Goal: Task Accomplishment & Management: Manage account settings

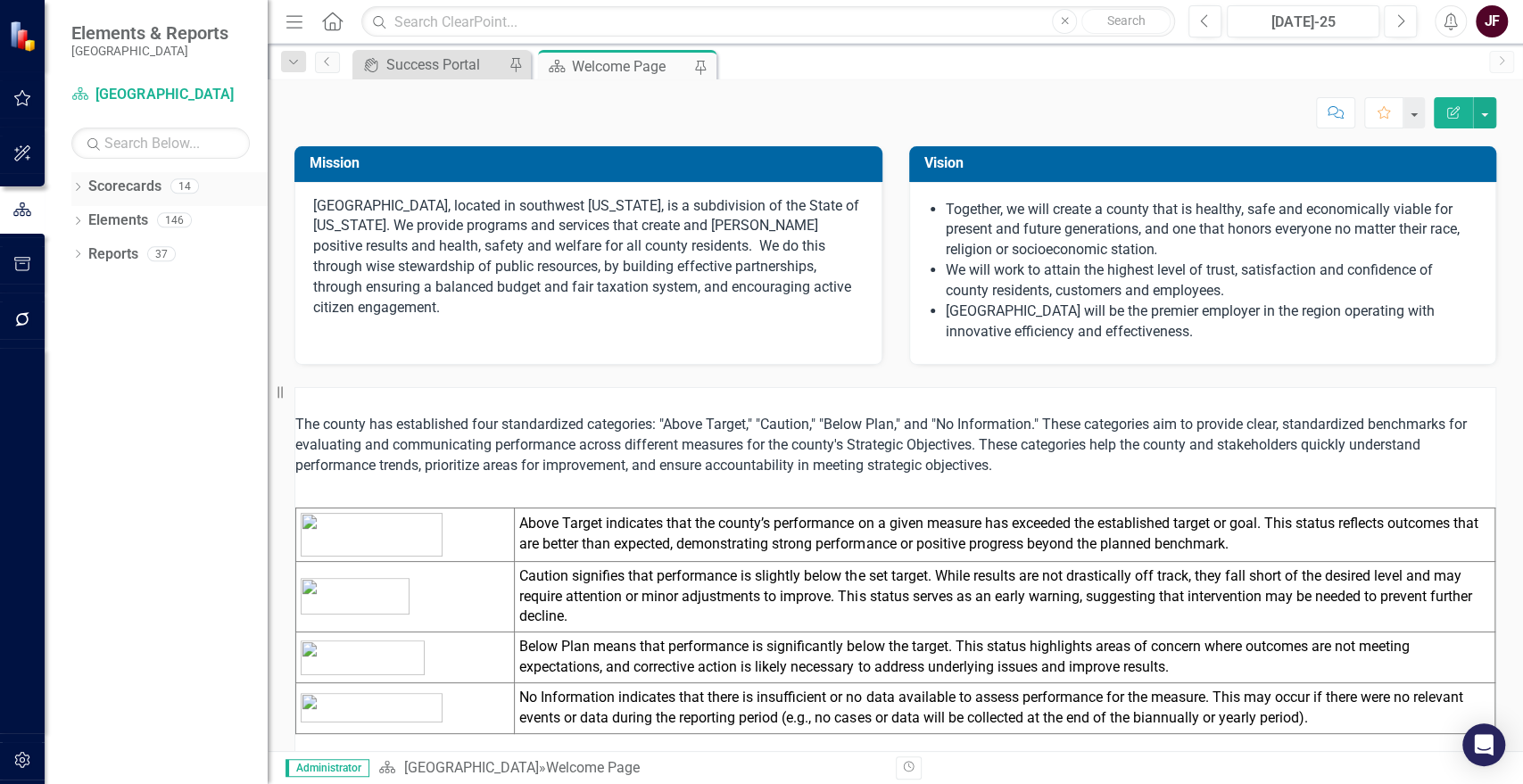
click at [79, 181] on div "Dropdown" at bounding box center [77, 188] width 12 height 15
click at [87, 223] on icon "Dropdown" at bounding box center [86, 219] width 13 height 11
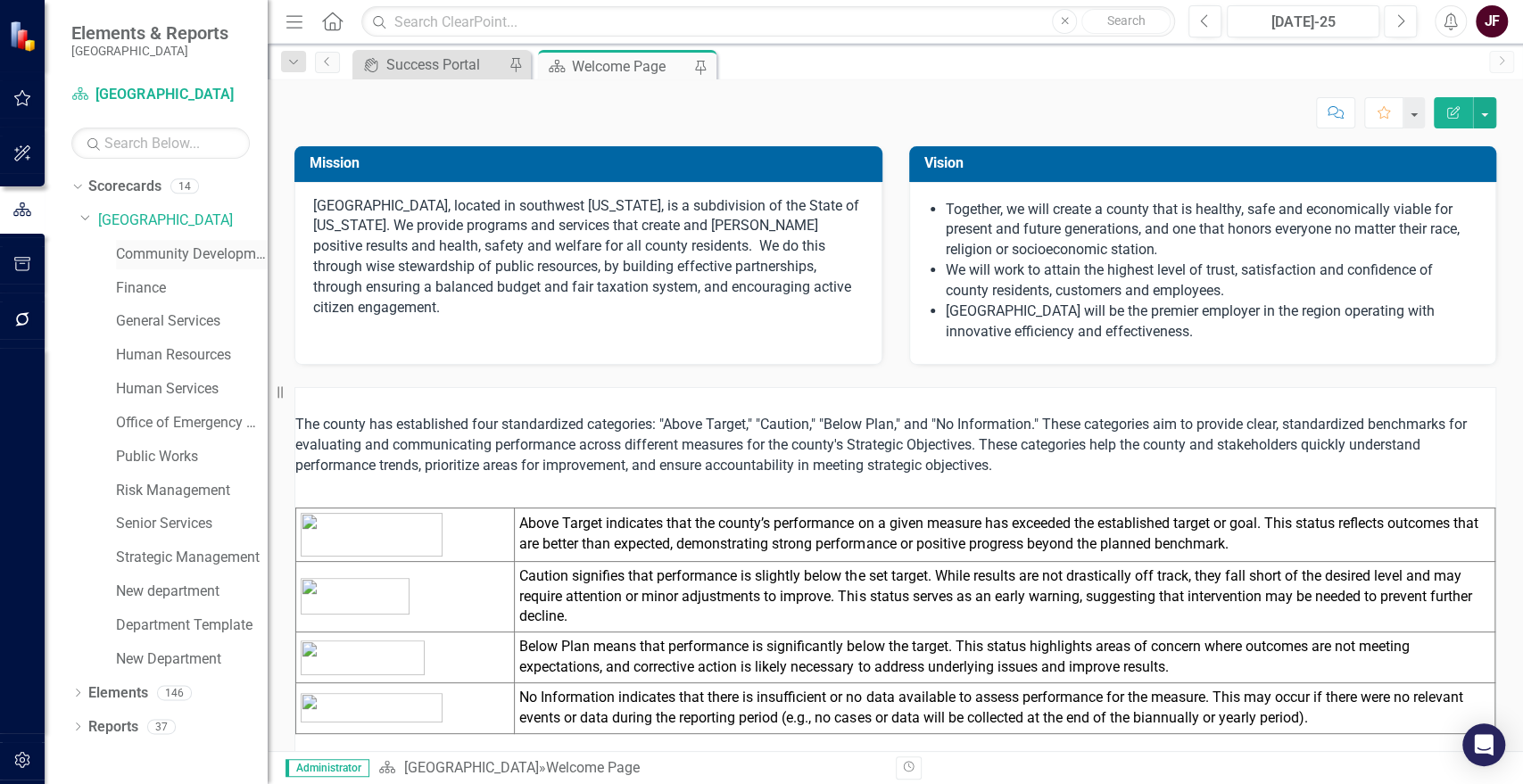
click at [150, 254] on link "Community Development" at bounding box center [192, 255] width 152 height 21
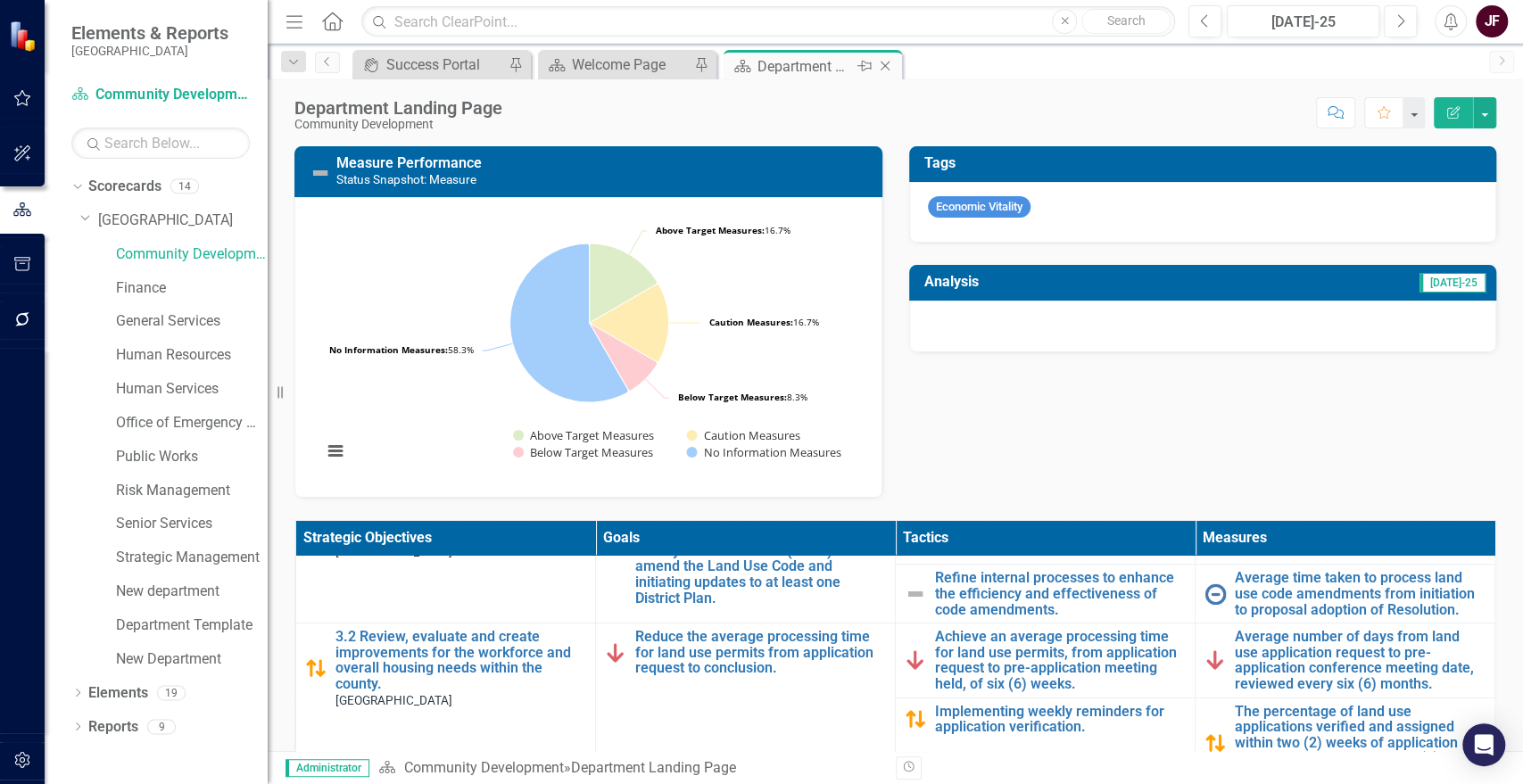
click at [892, 66] on icon "Close" at bounding box center [885, 66] width 18 height 14
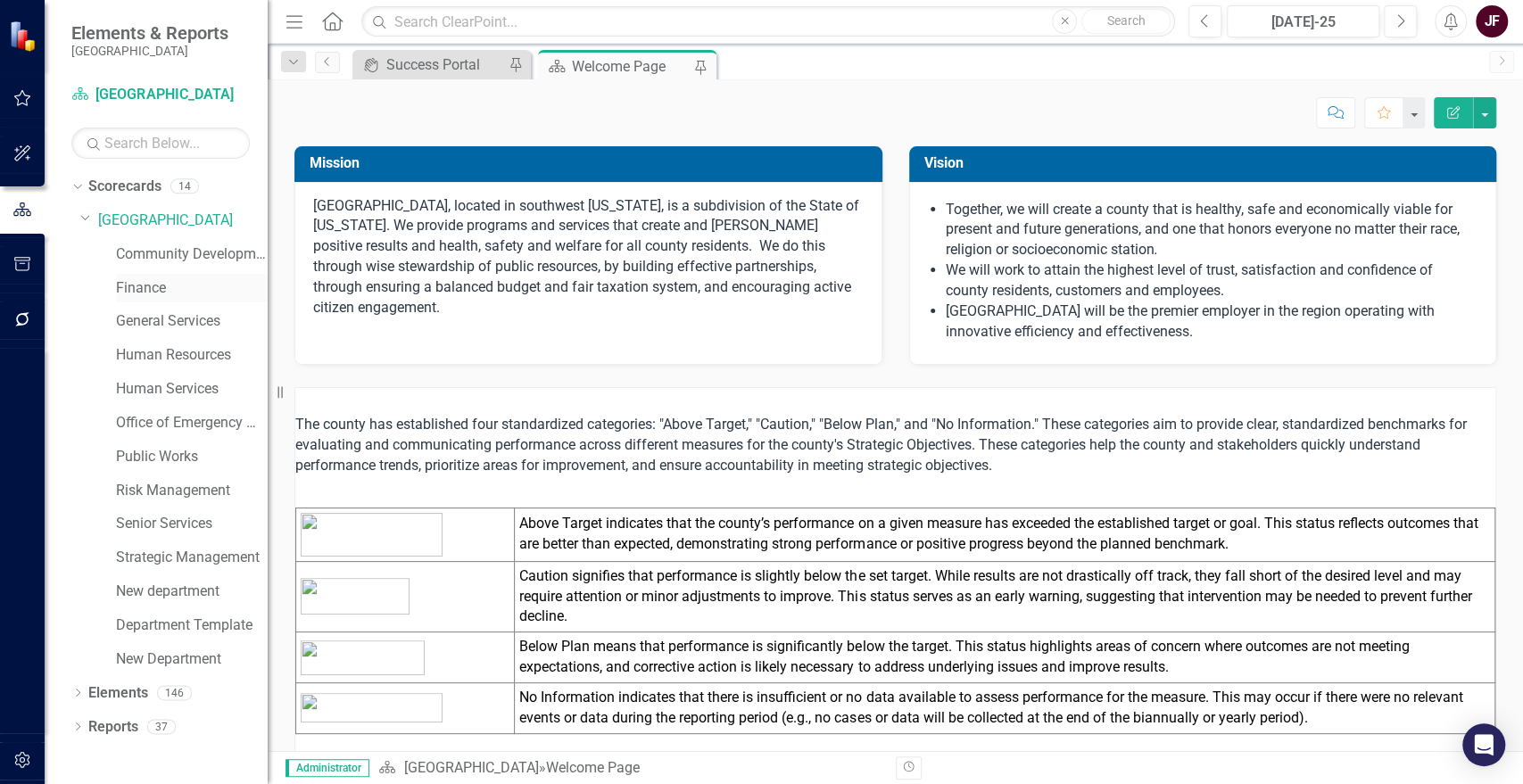
click at [133, 283] on link "Finance" at bounding box center [192, 289] width 152 height 21
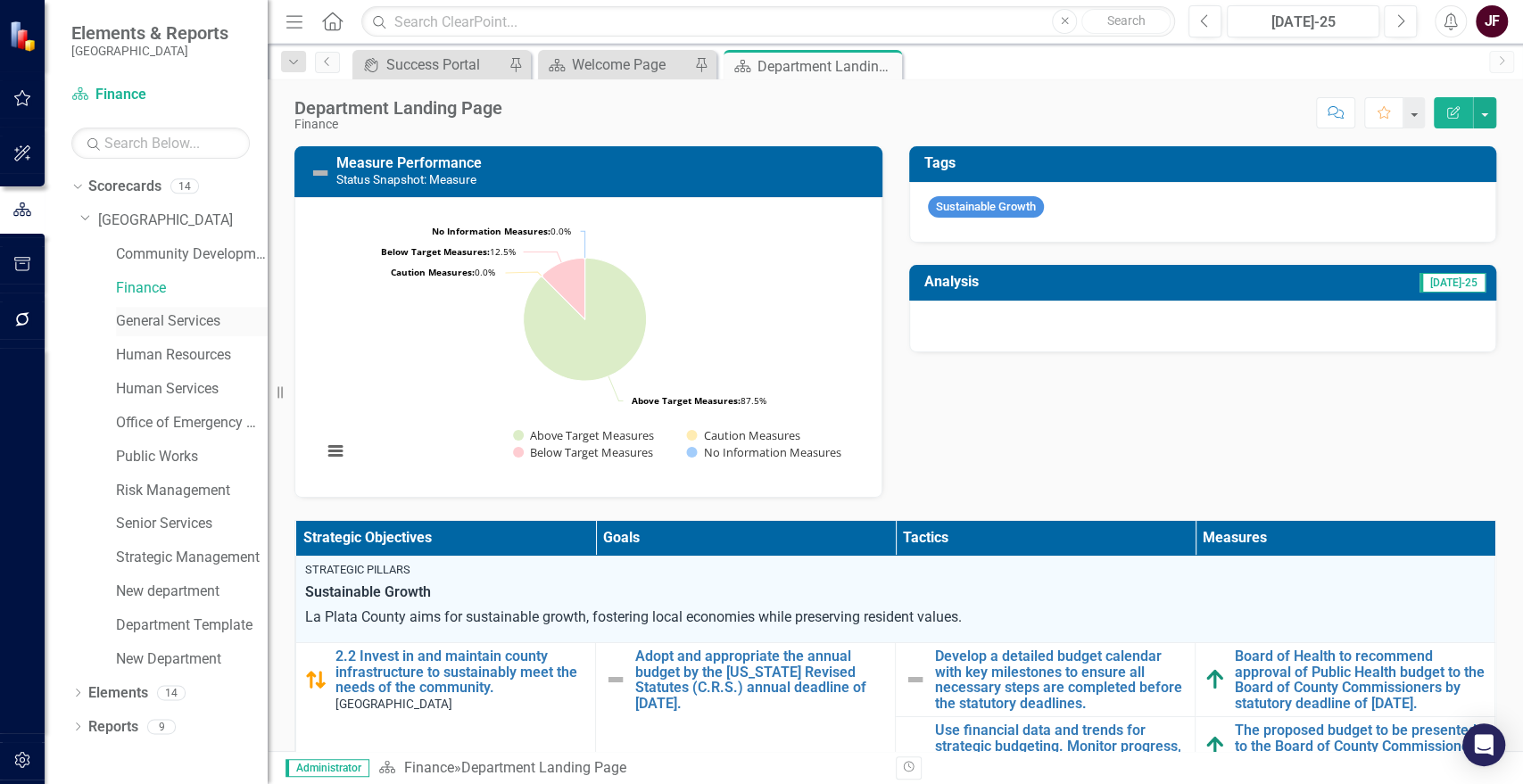
click at [173, 320] on link "General Services" at bounding box center [192, 322] width 152 height 21
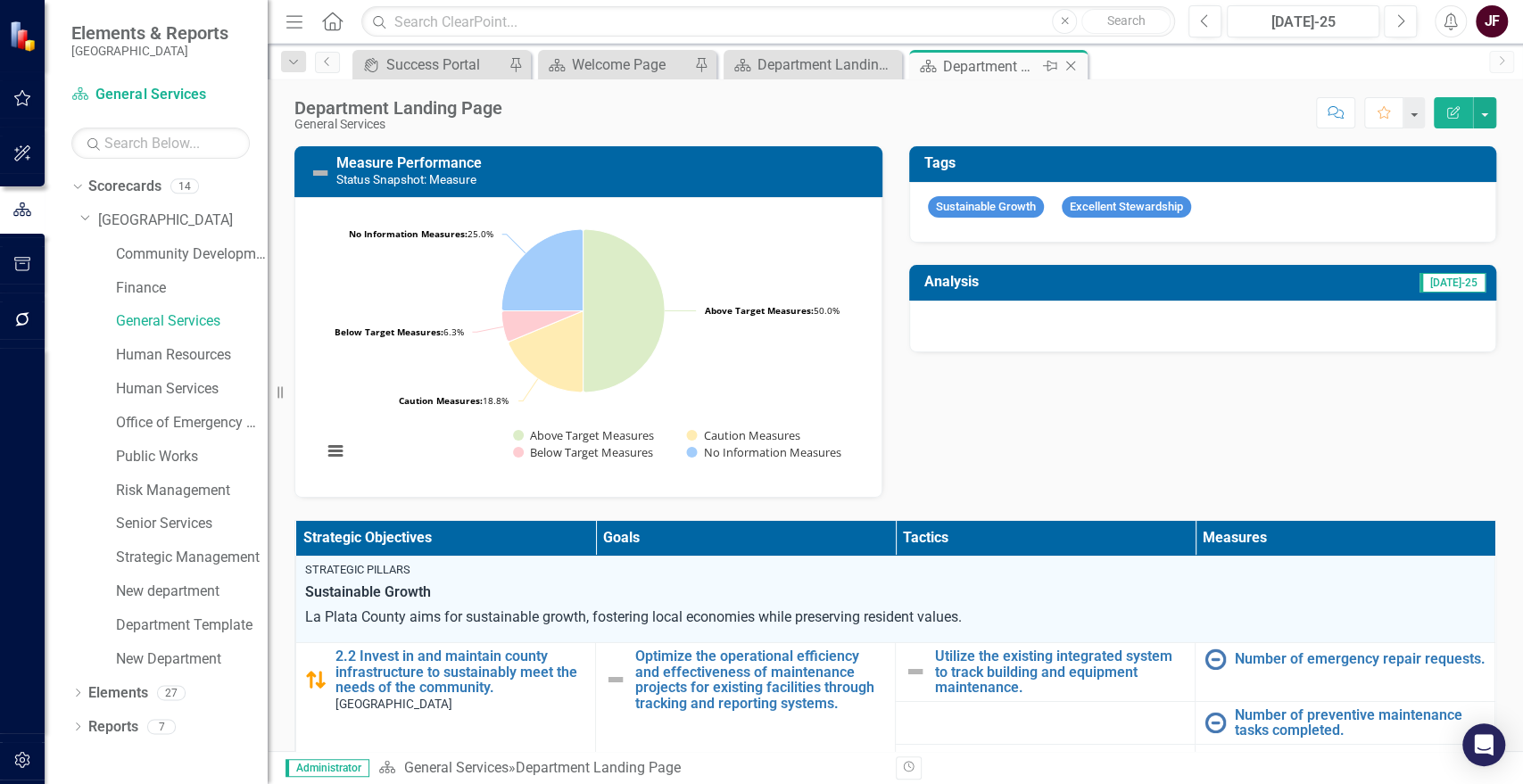
click at [1069, 68] on icon "Close" at bounding box center [1070, 66] width 18 height 14
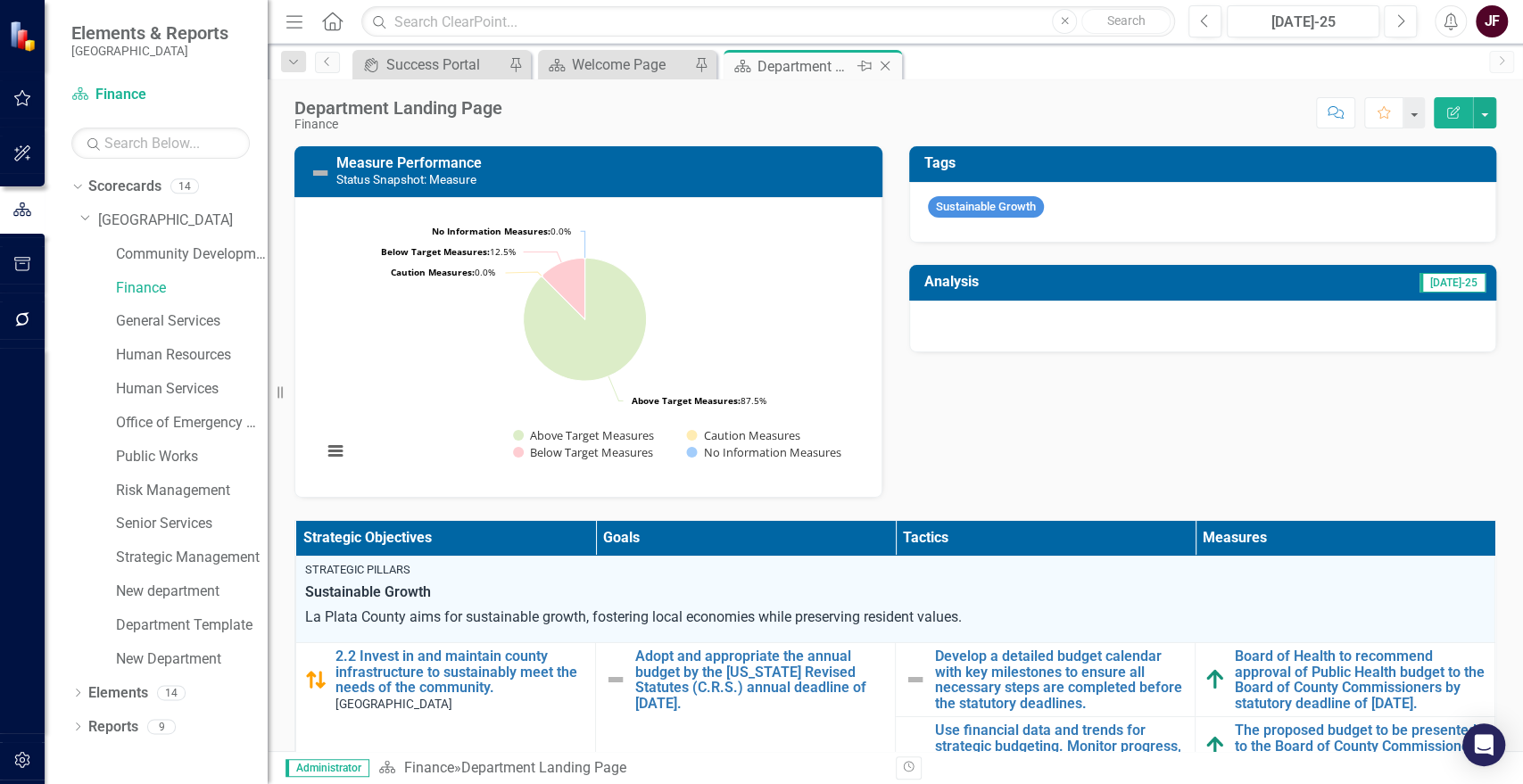
click at [885, 62] on icon "Close" at bounding box center [885, 66] width 18 height 14
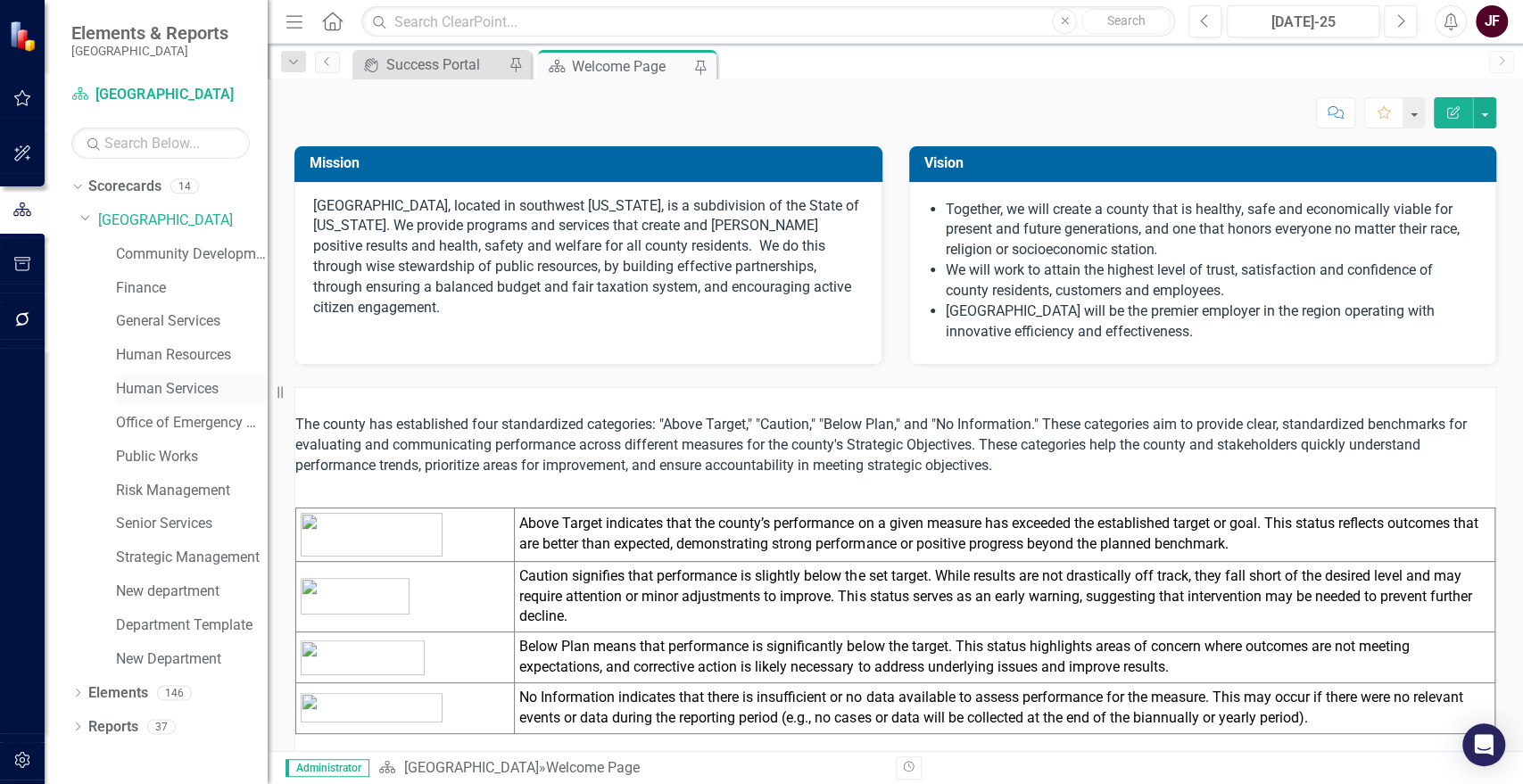
click at [160, 392] on link "Human Services" at bounding box center [192, 389] width 152 height 21
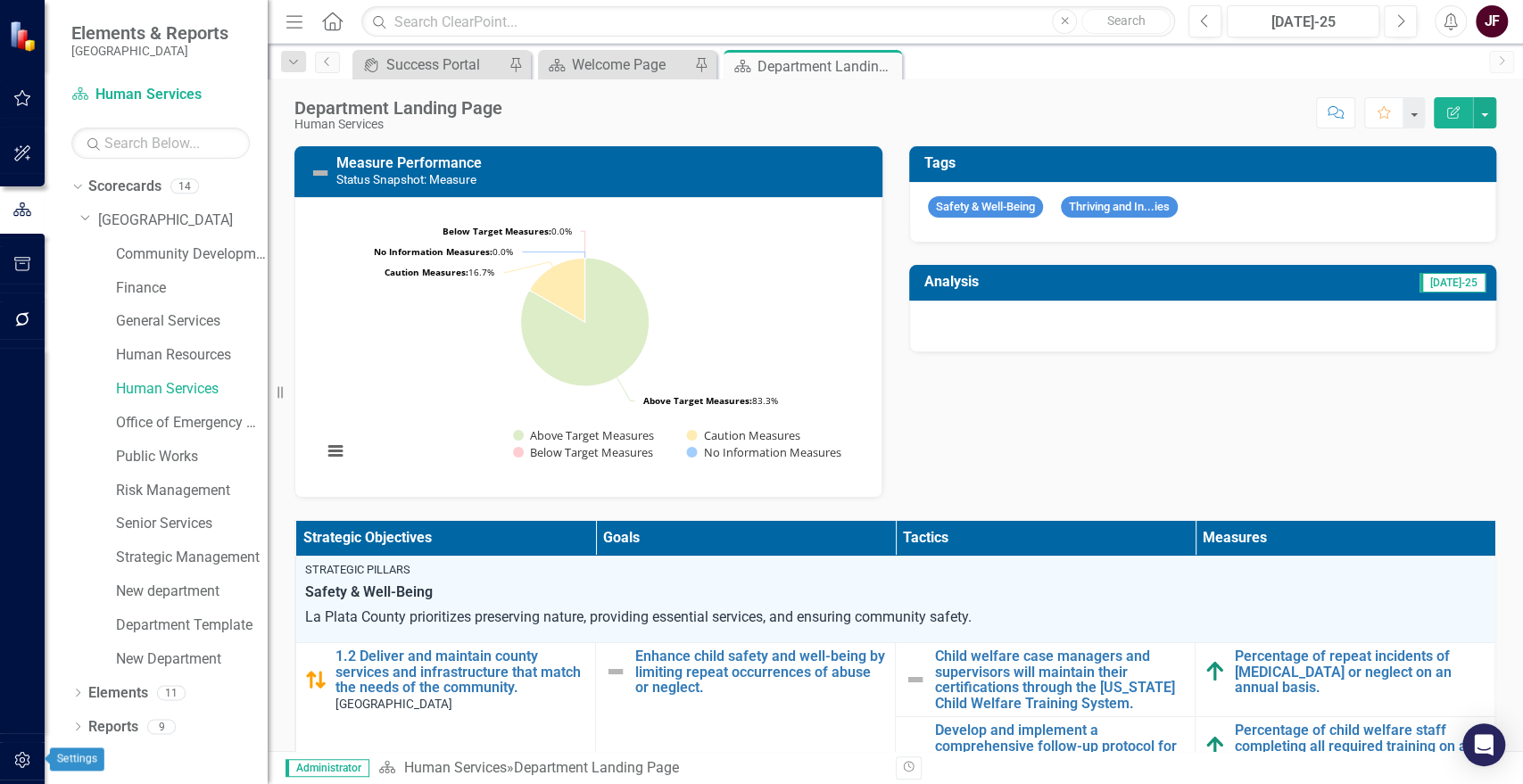
click at [24, 760] on icon "button" at bounding box center [21, 760] width 15 height 16
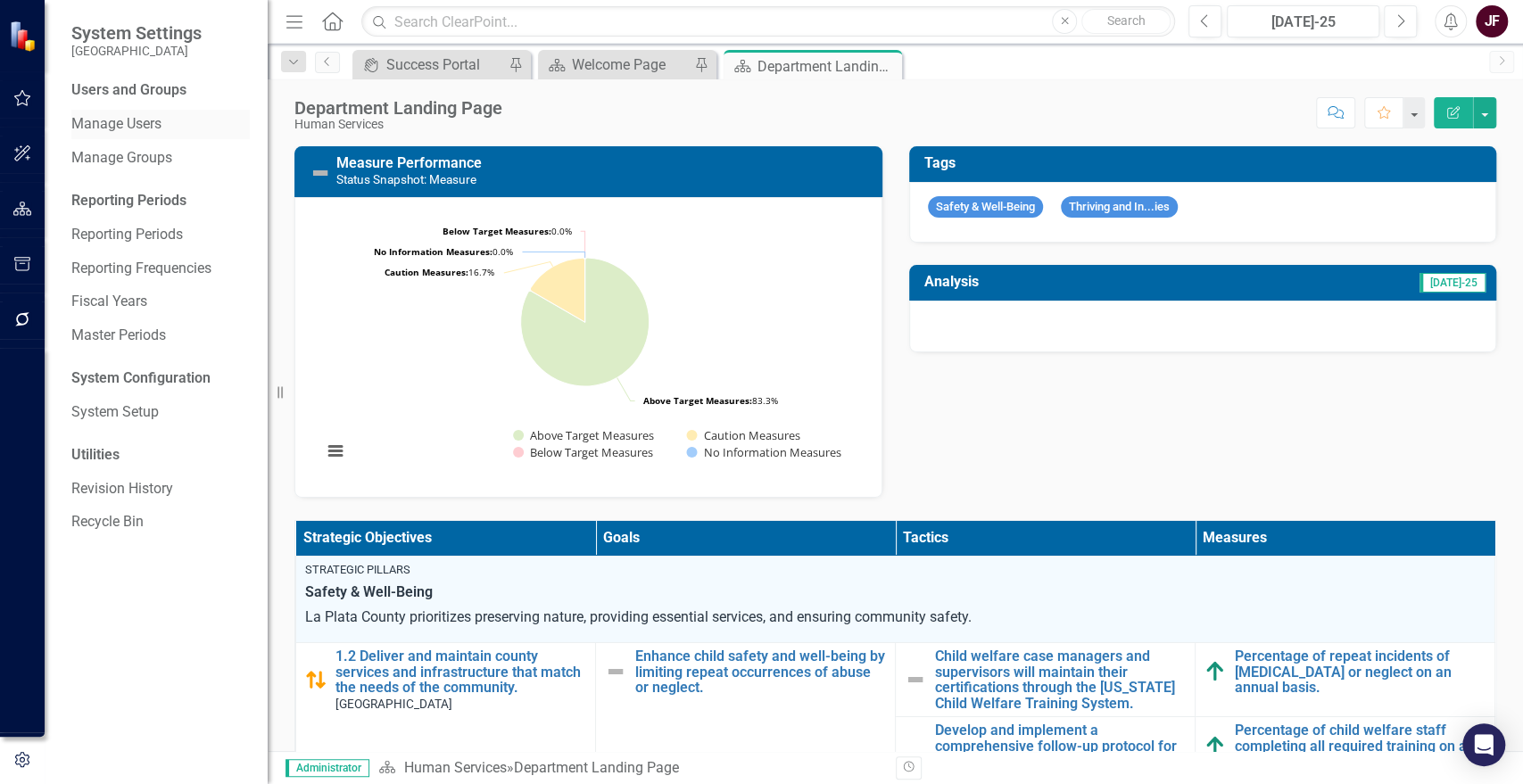
click at [113, 122] on link "Manage Users" at bounding box center [160, 124] width 179 height 21
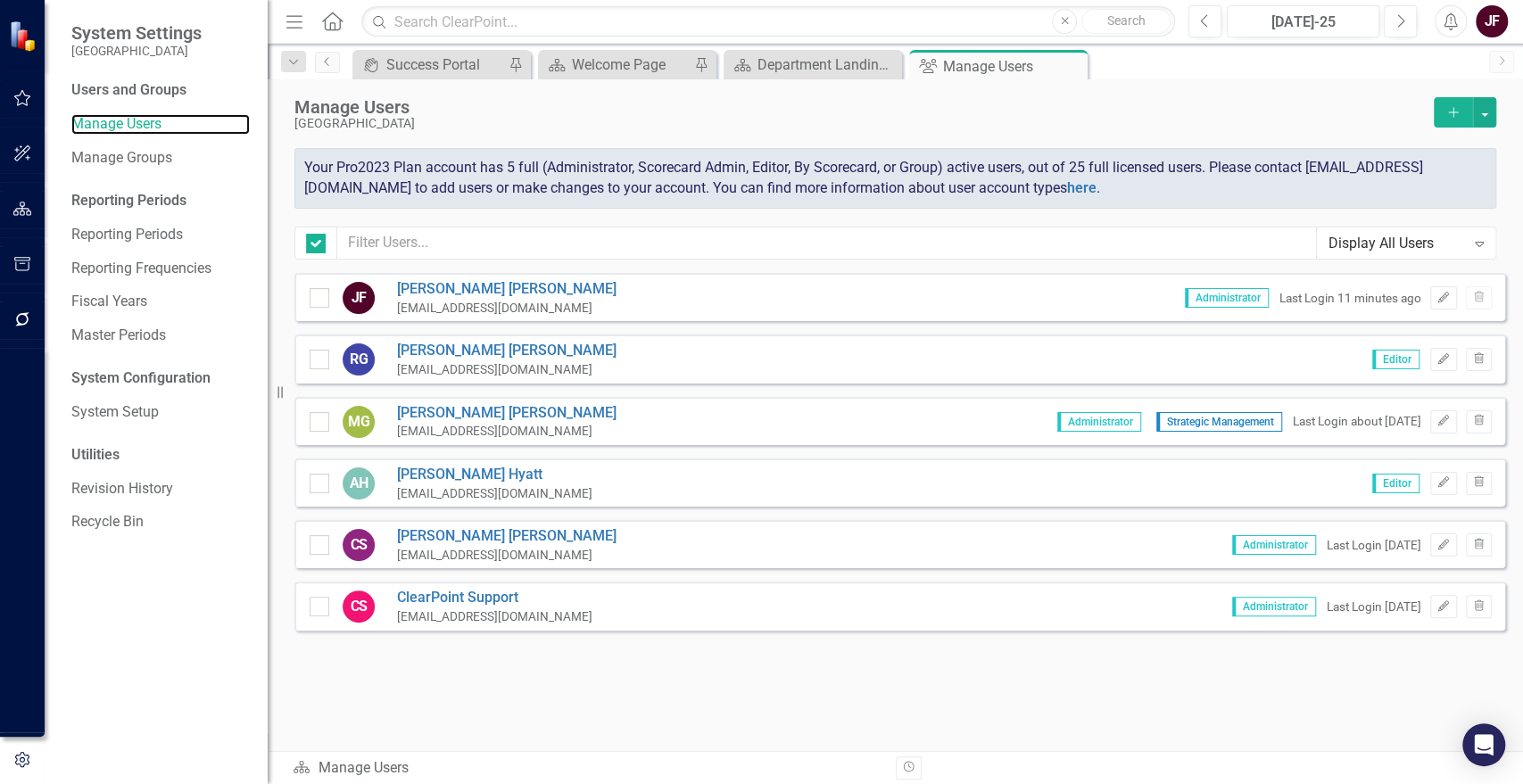
checkbox input "false"
click at [1476, 542] on icon "button" at bounding box center [1479, 542] width 10 height 11
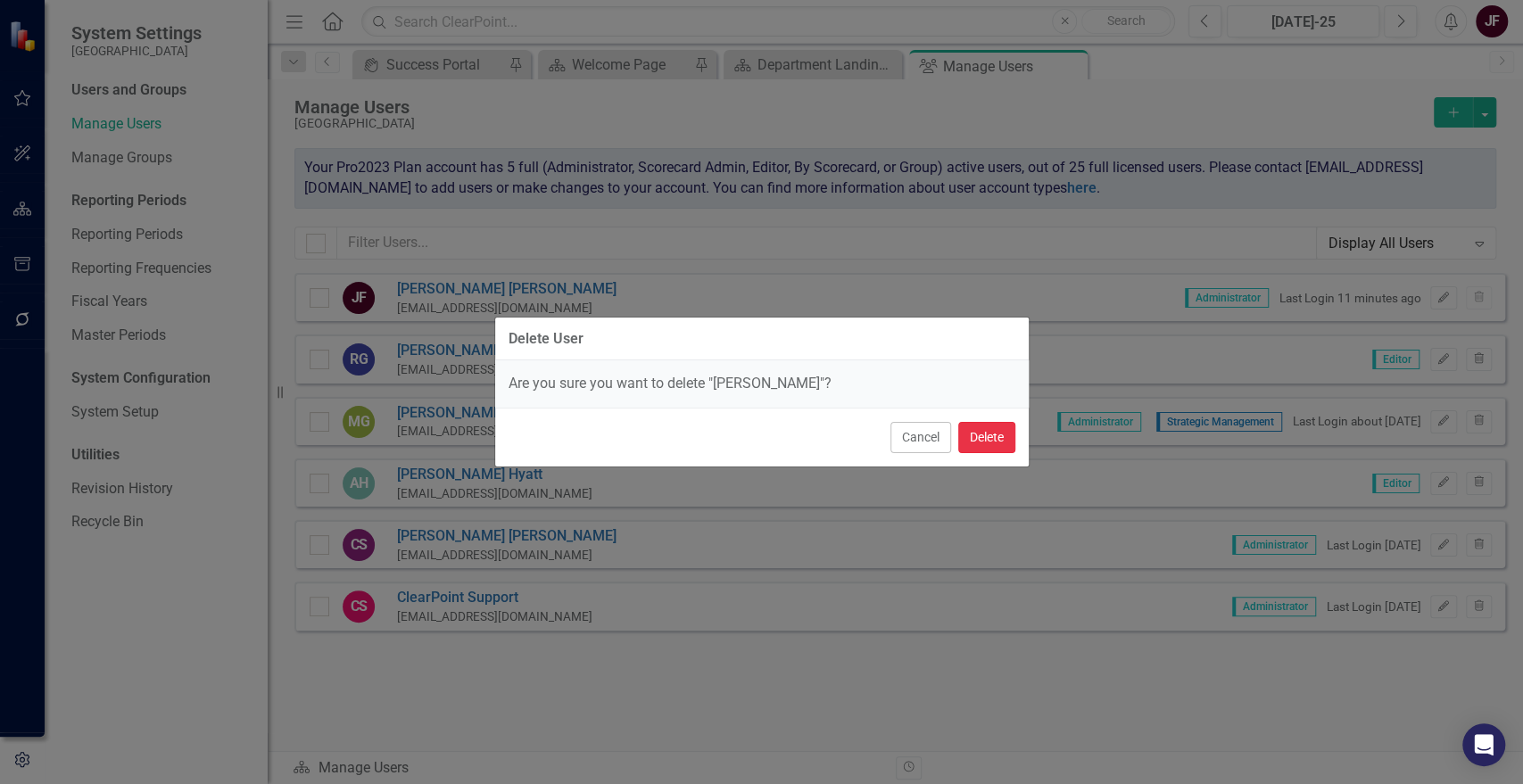
click at [993, 440] on button "Delete" at bounding box center [986, 436] width 57 height 31
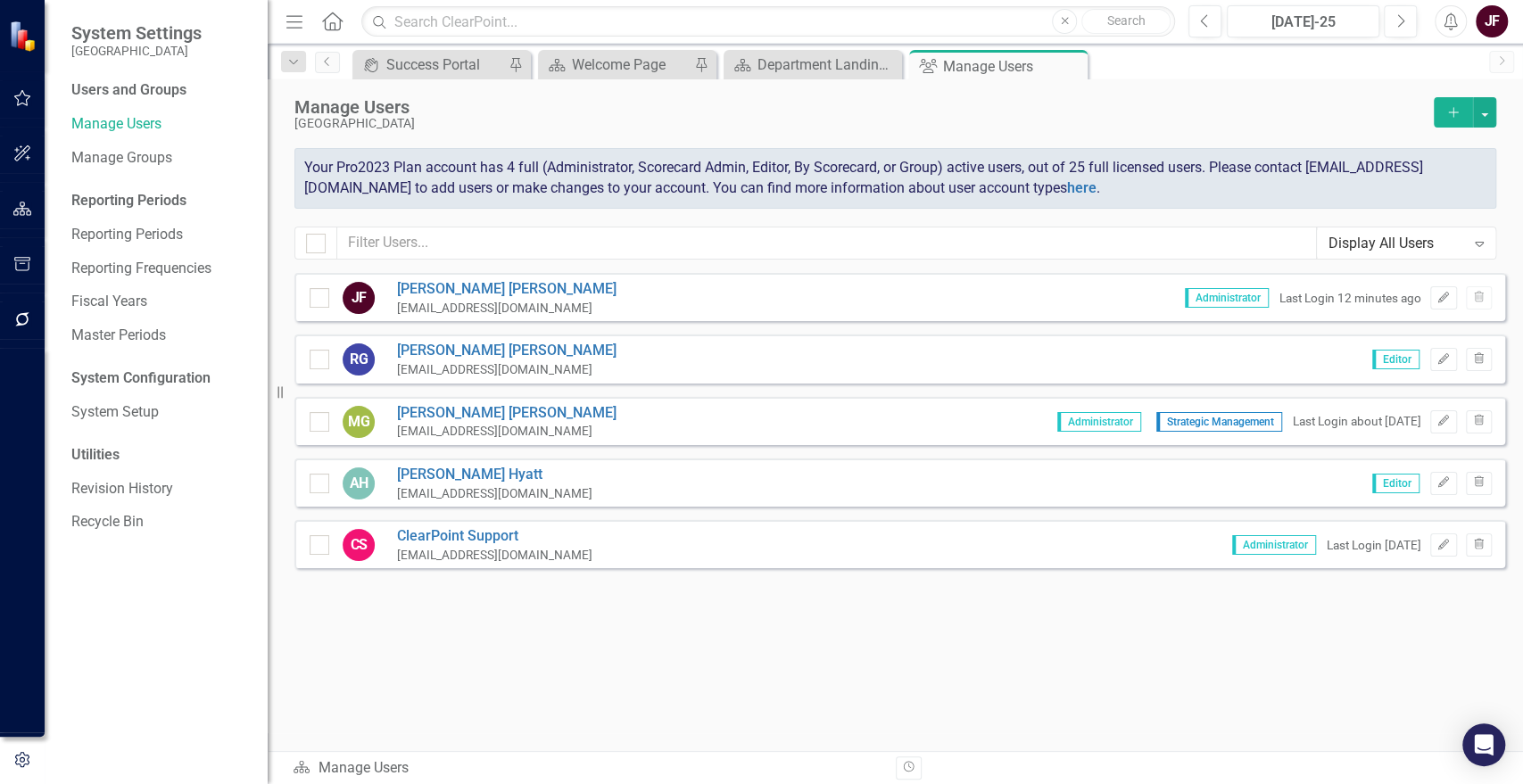
click at [29, 38] on img at bounding box center [24, 36] width 31 height 31
click at [17, 269] on icon "button" at bounding box center [22, 264] width 19 height 14
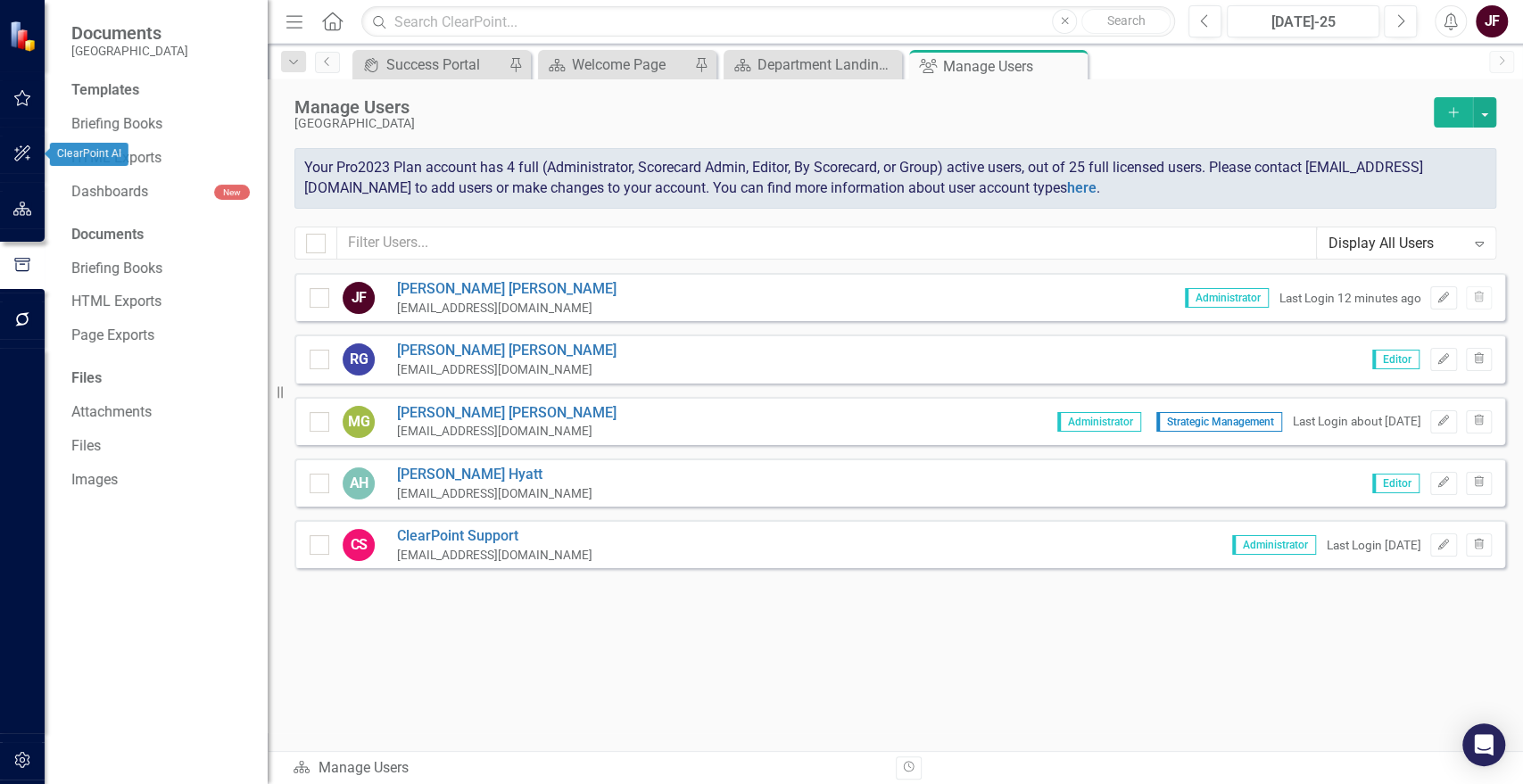
click at [29, 156] on icon "button" at bounding box center [22, 153] width 19 height 14
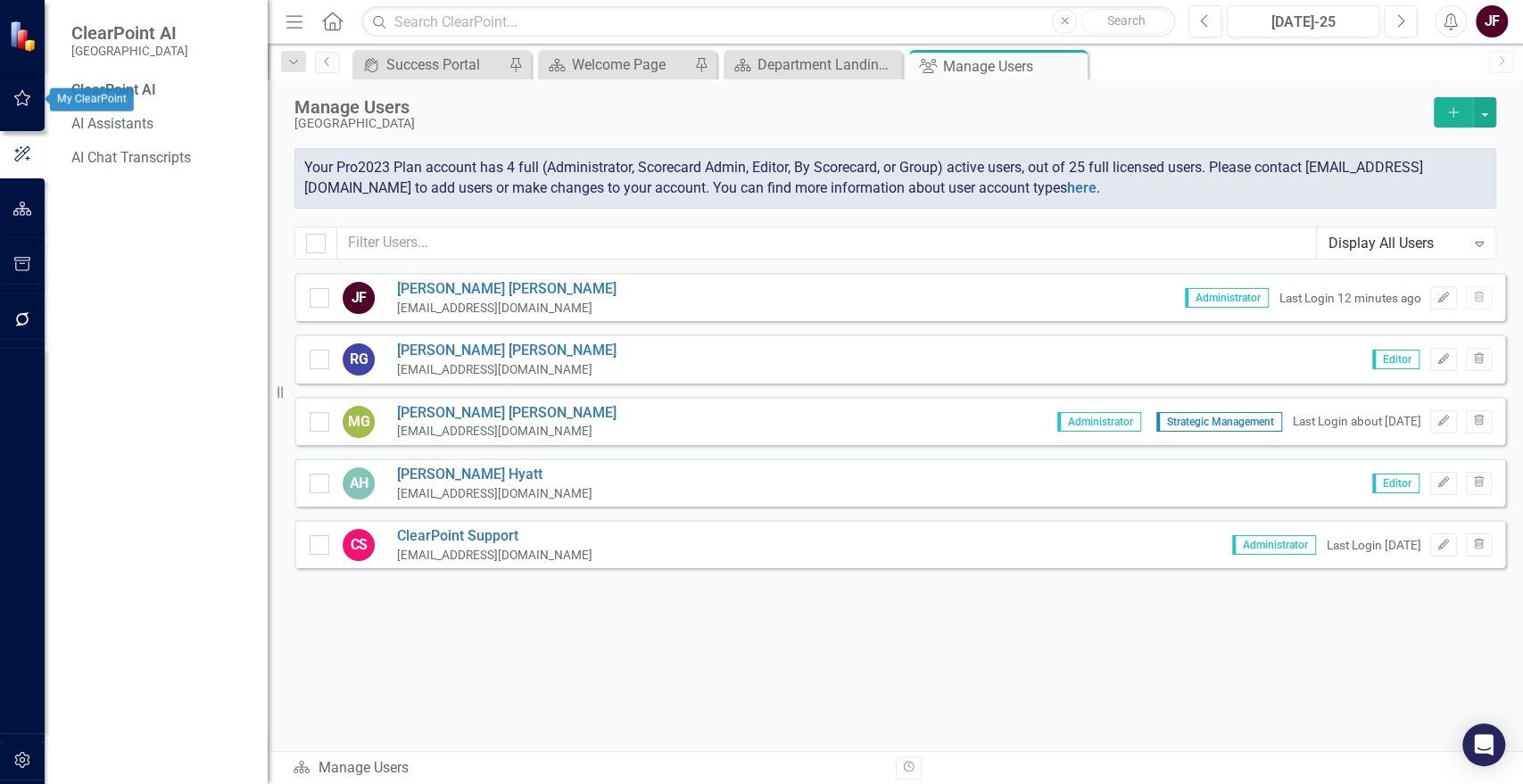
click at [13, 89] on button "button" at bounding box center [23, 98] width 40 height 37
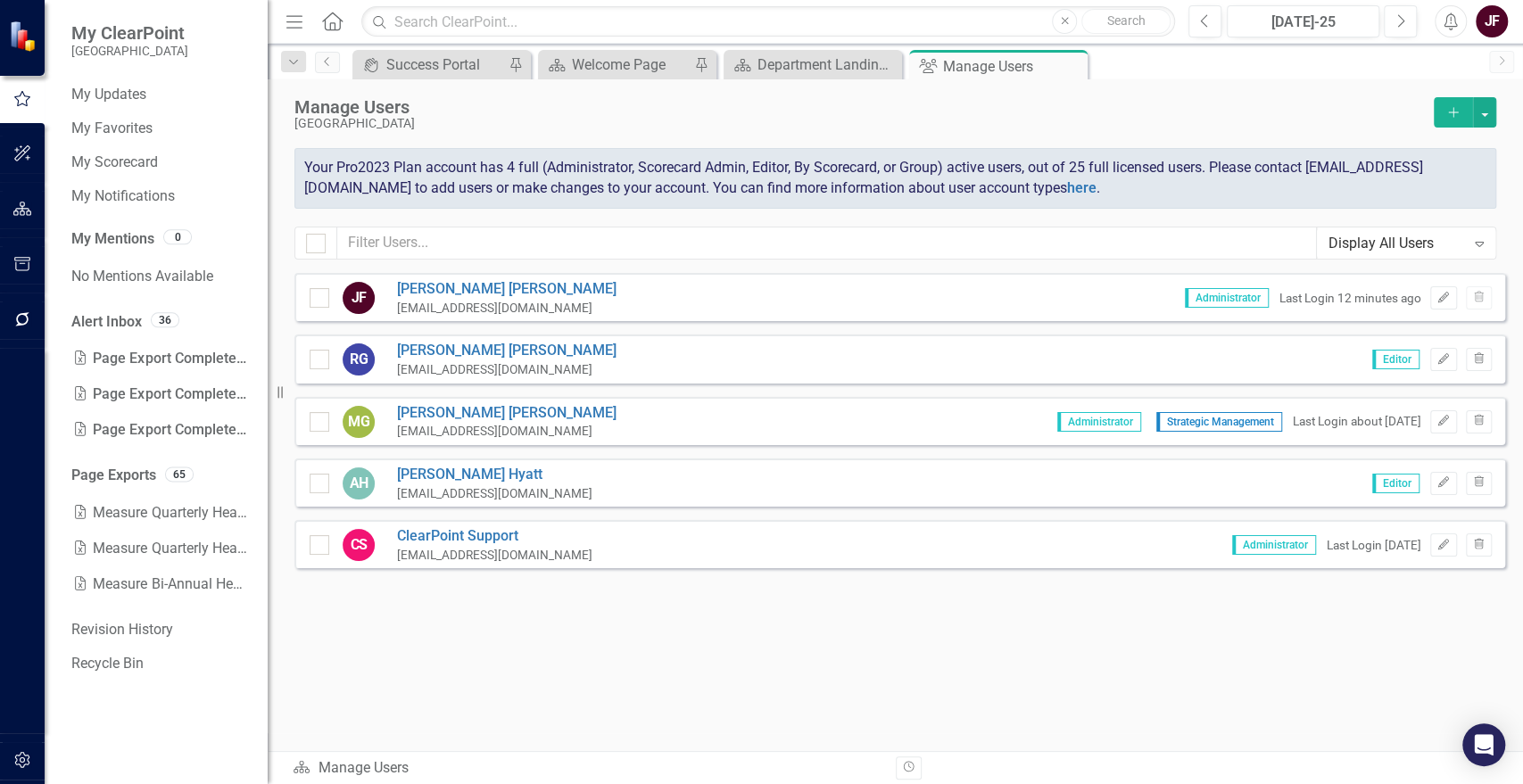
click at [23, 42] on img at bounding box center [24, 36] width 31 height 31
click at [1070, 67] on icon "Close" at bounding box center [1070, 66] width 18 height 14
